Goal: Navigation & Orientation: Find specific page/section

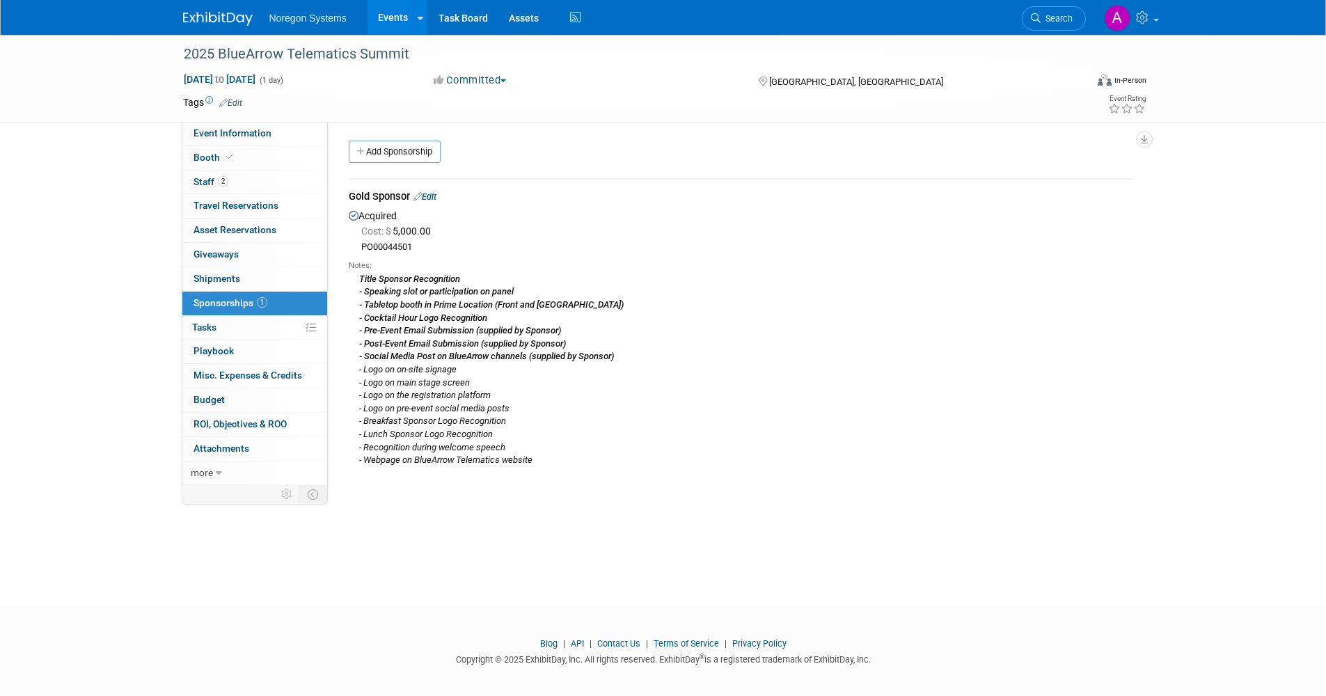
click at [395, 21] on link "Events" at bounding box center [393, 17] width 51 height 35
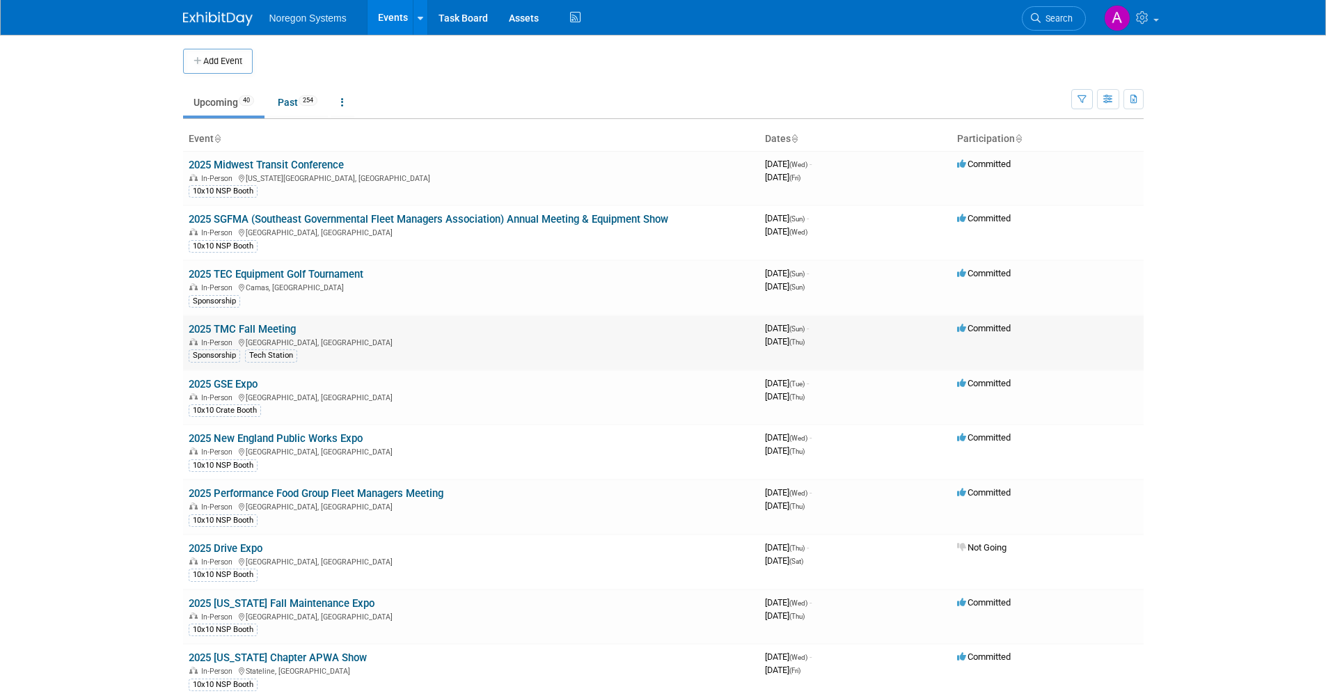
click at [282, 326] on link "2025 TMC Fall Meeting" at bounding box center [242, 329] width 107 height 13
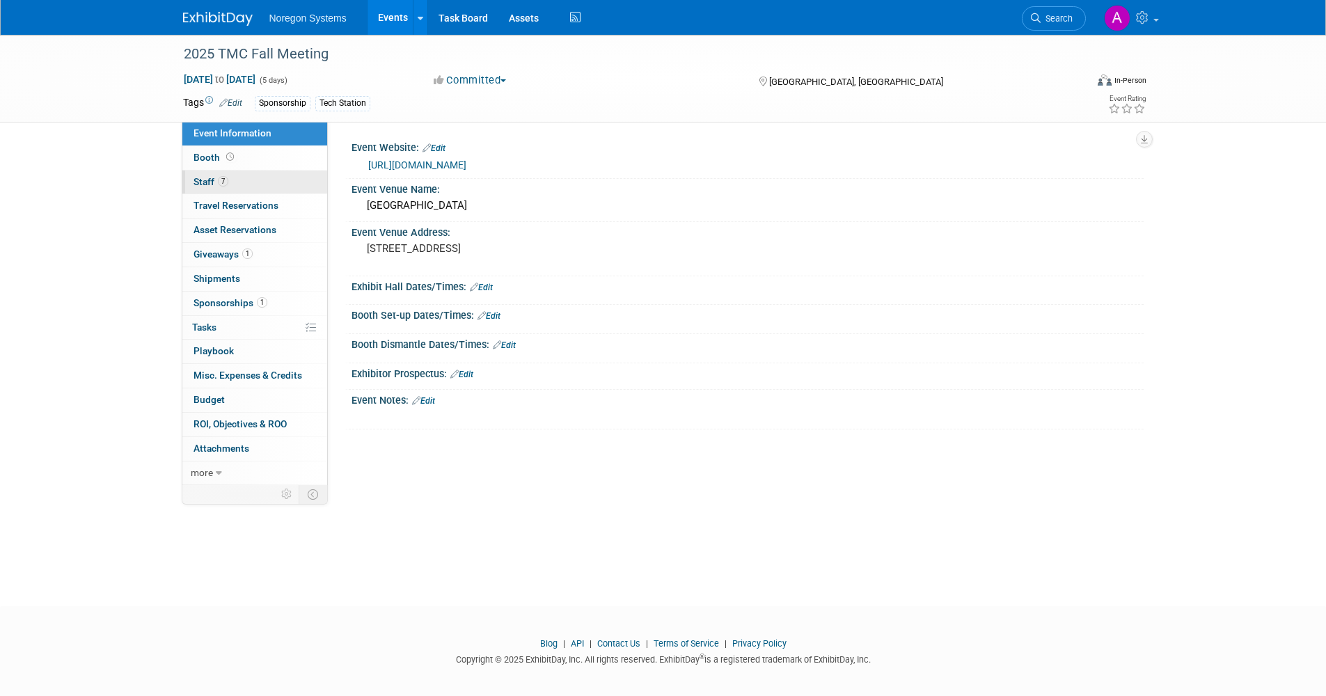
click at [235, 182] on link "7 Staff 7" at bounding box center [254, 183] width 145 height 24
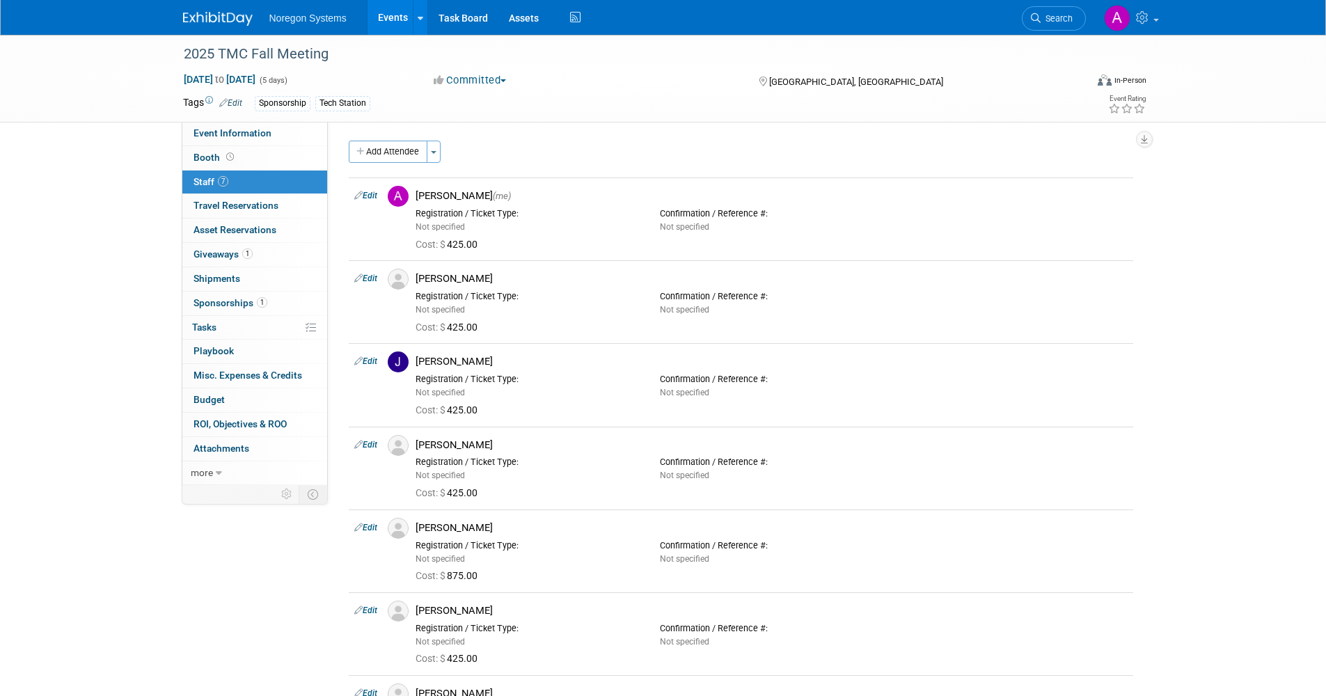
click at [399, 17] on link "Events" at bounding box center [393, 17] width 51 height 35
